Goal: Use online tool/utility: Utilize a website feature to perform a specific function

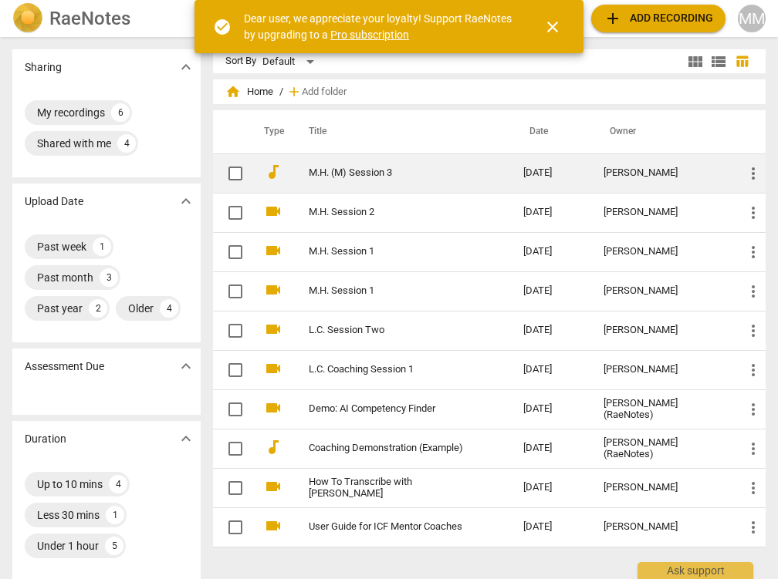
click at [309, 164] on td "M.H. (M) Session 3" at bounding box center [400, 173] width 221 height 39
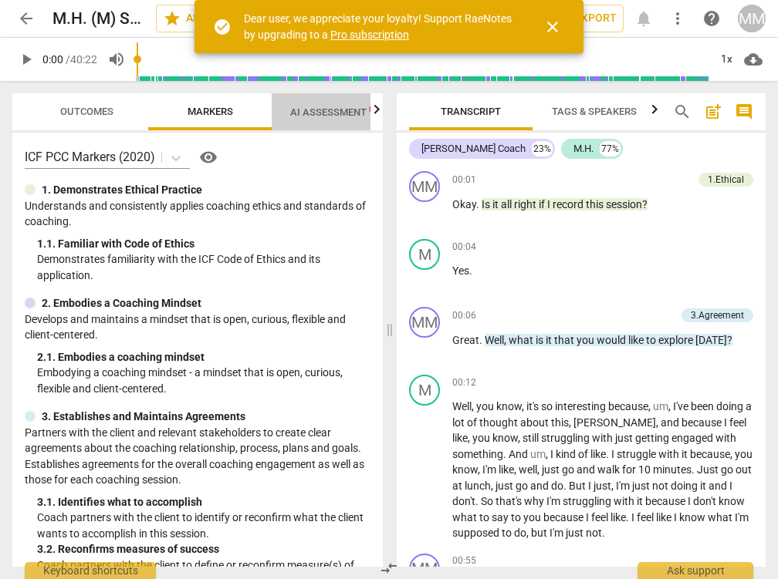
click at [355, 110] on span "AI Assessment New" at bounding box center [338, 112] width 96 height 12
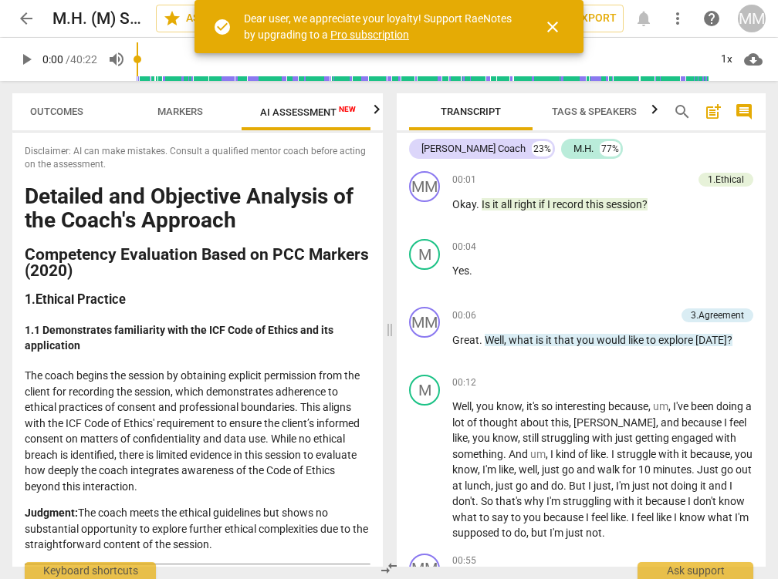
scroll to position [0, 33]
click at [363, 111] on span "AI Assessment New" at bounding box center [304, 111] width 133 height 23
click at [554, 20] on span "close" at bounding box center [552, 27] width 19 height 19
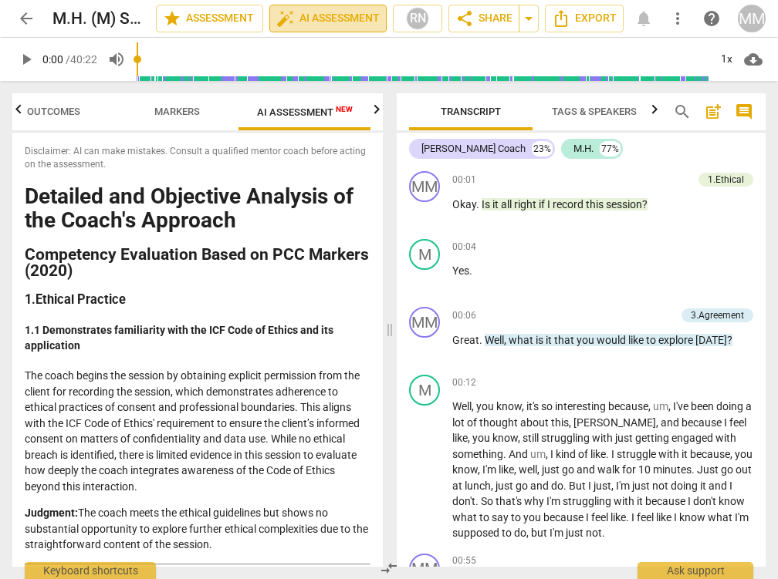
click at [339, 15] on span "auto_fix_high AI Assessment" at bounding box center [327, 18] width 103 height 19
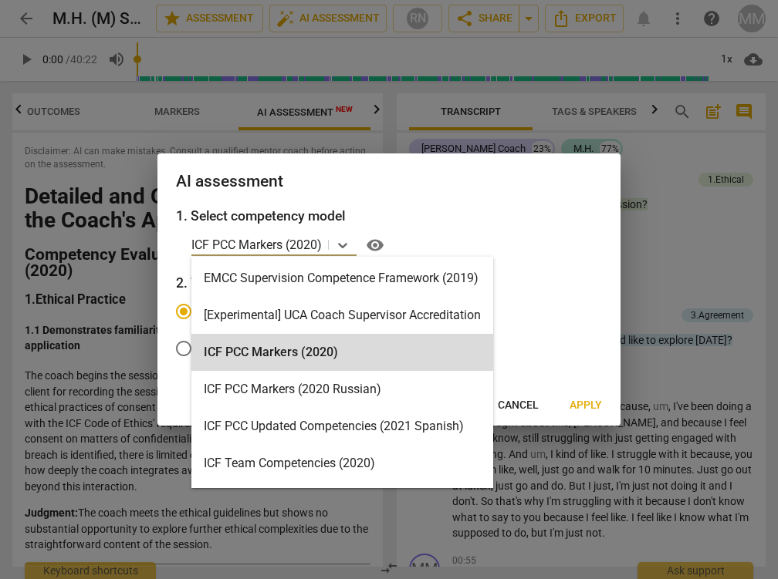
click at [311, 243] on p "ICF PCC Markers (2020)" at bounding box center [256, 245] width 130 height 18
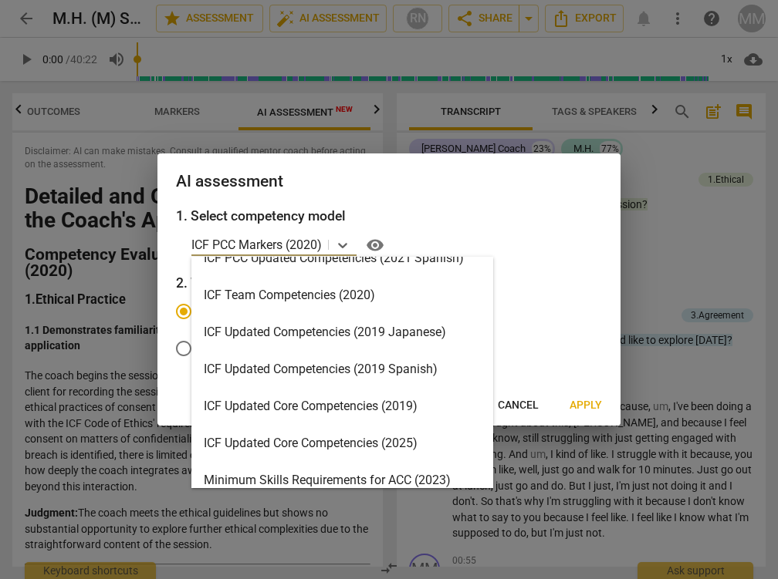
scroll to position [169, 0]
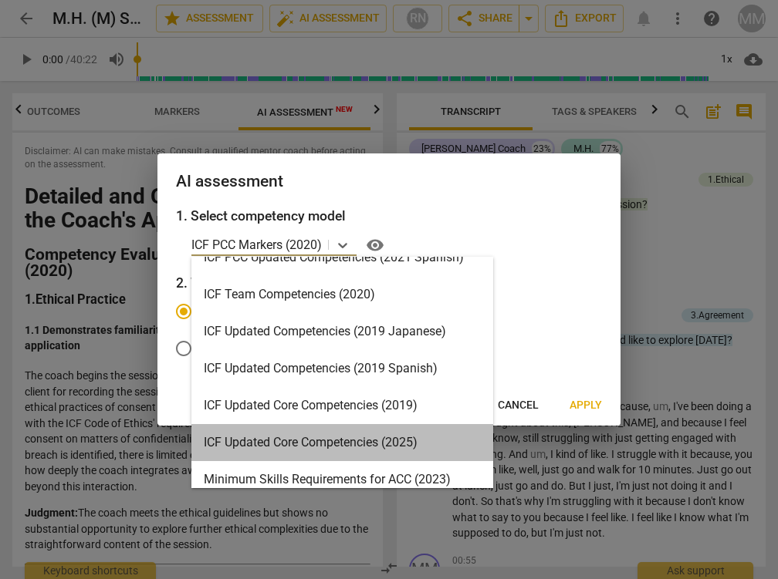
click at [293, 436] on div "ICF Updated Core Competencies (2025)" at bounding box center [342, 442] width 302 height 37
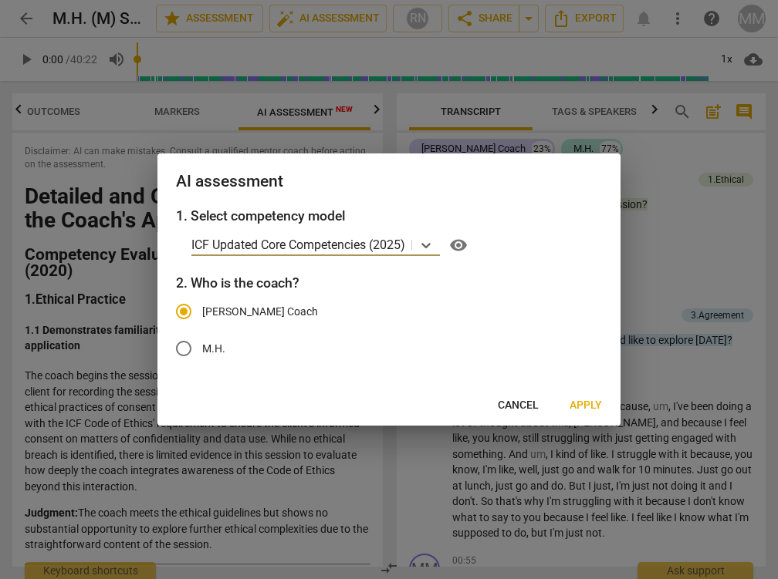
click at [581, 401] on span "Apply" at bounding box center [585, 405] width 32 height 15
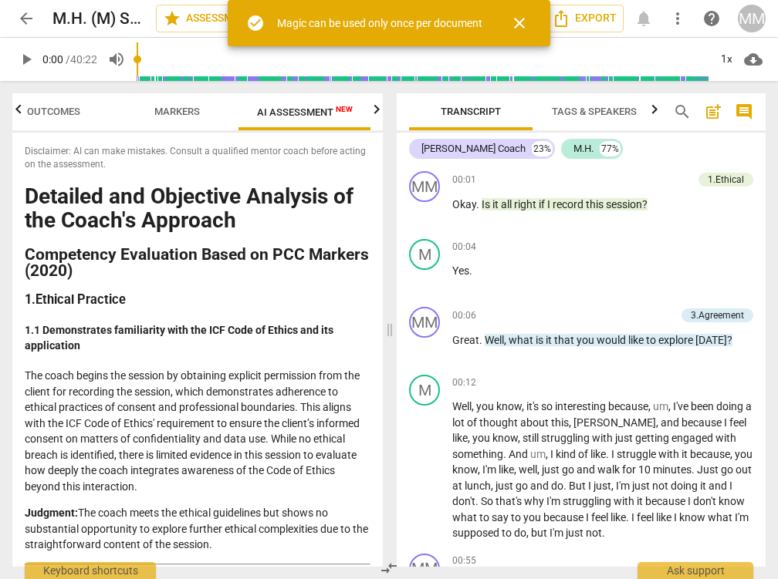
click at [515, 29] on span "close" at bounding box center [519, 23] width 19 height 19
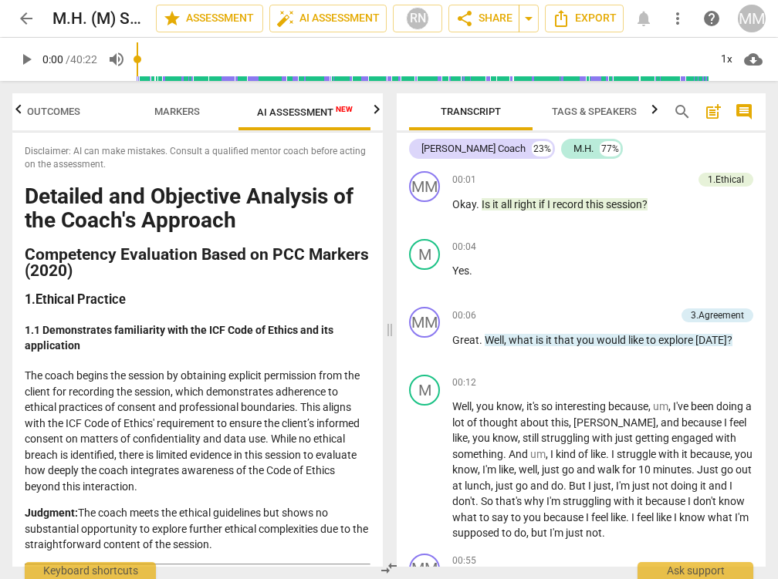
click at [334, 209] on h1 "Detailed and Objective Analysis of the Coach's Approach" at bounding box center [198, 209] width 346 height 48
click at [309, 18] on span "auto_fix_high AI Assessment" at bounding box center [327, 18] width 103 height 19
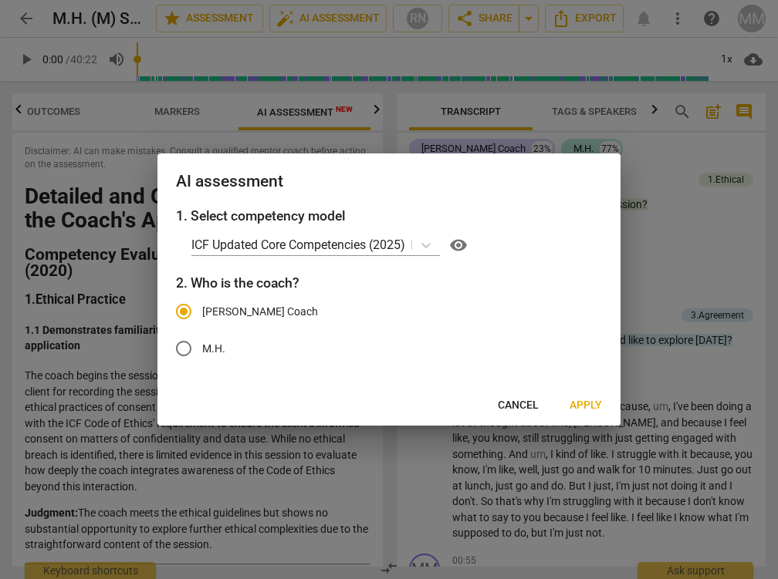
click at [578, 406] on span "Apply" at bounding box center [585, 405] width 32 height 15
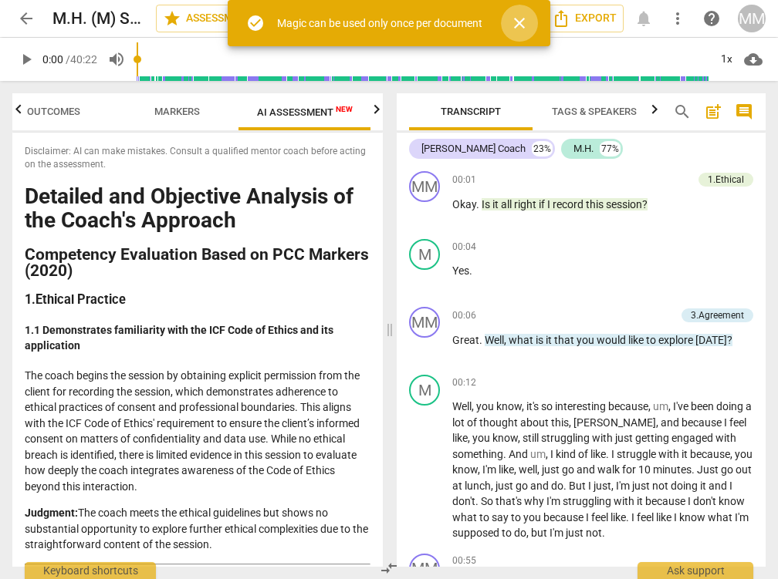
click at [522, 25] on span "close" at bounding box center [519, 23] width 19 height 19
